Goal: Task Accomplishment & Management: Use online tool/utility

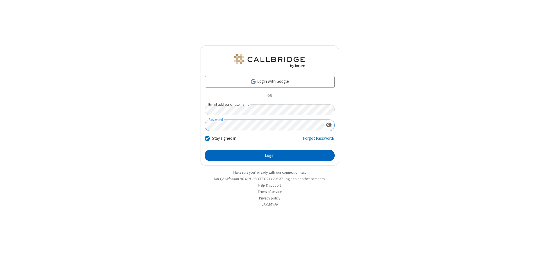
click at [270, 156] on button "Login" at bounding box center [270, 155] width 130 height 11
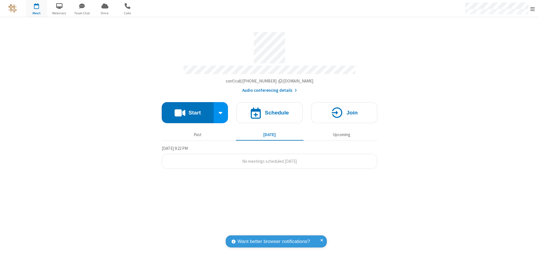
click at [188, 110] on button "Start" at bounding box center [188, 112] width 52 height 21
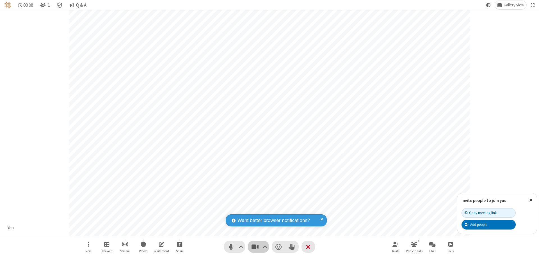
click at [255, 247] on span "Stop video (⌘+Shift+V)" at bounding box center [255, 247] width 8 height 8
click at [255, 247] on span "Start video (⌘+Shift+V)" at bounding box center [255, 247] width 8 height 8
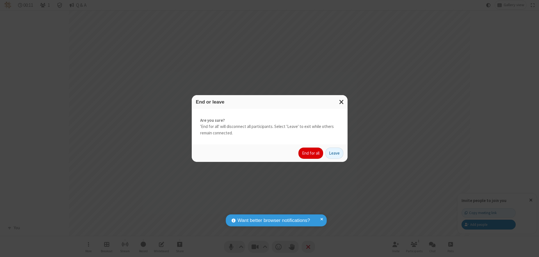
click at [311, 153] on button "End for all" at bounding box center [310, 153] width 25 height 11
